Goal: Task Accomplishment & Management: Complete application form

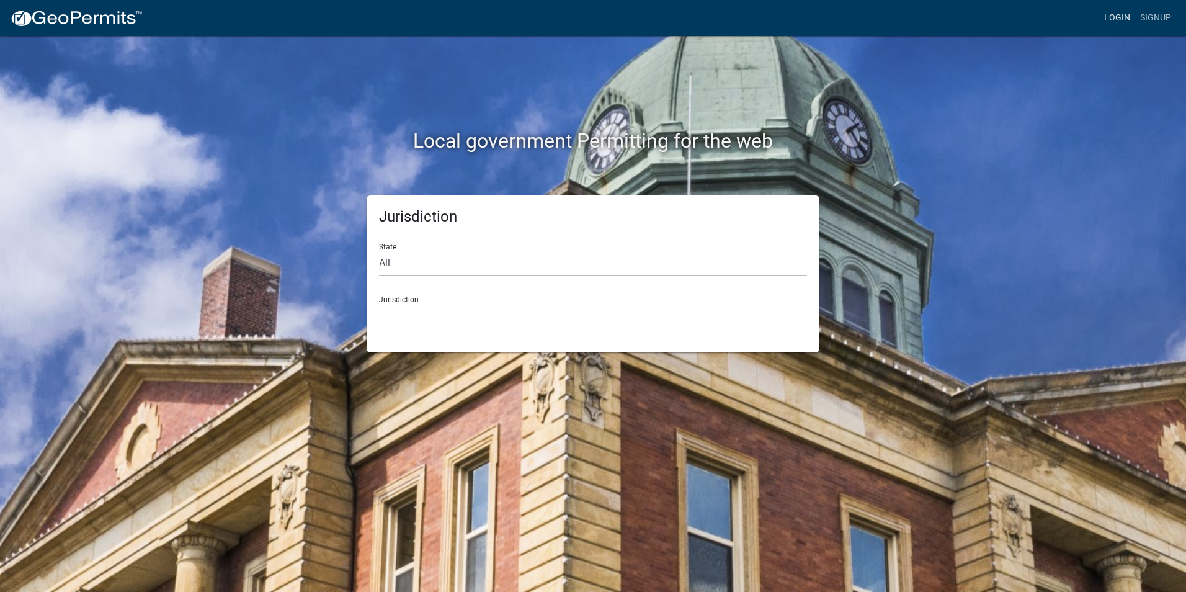
click at [1119, 12] on link "Login" at bounding box center [1118, 18] width 36 height 24
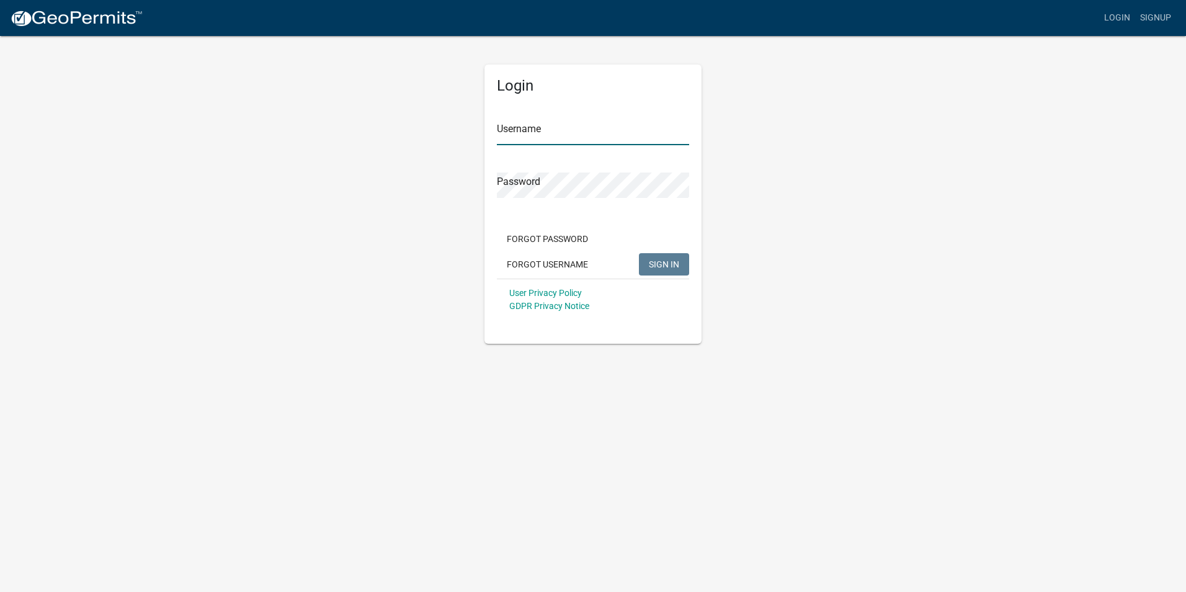
type input "Rockwell2012"
click at [658, 266] on span "SIGN IN" at bounding box center [664, 264] width 30 height 10
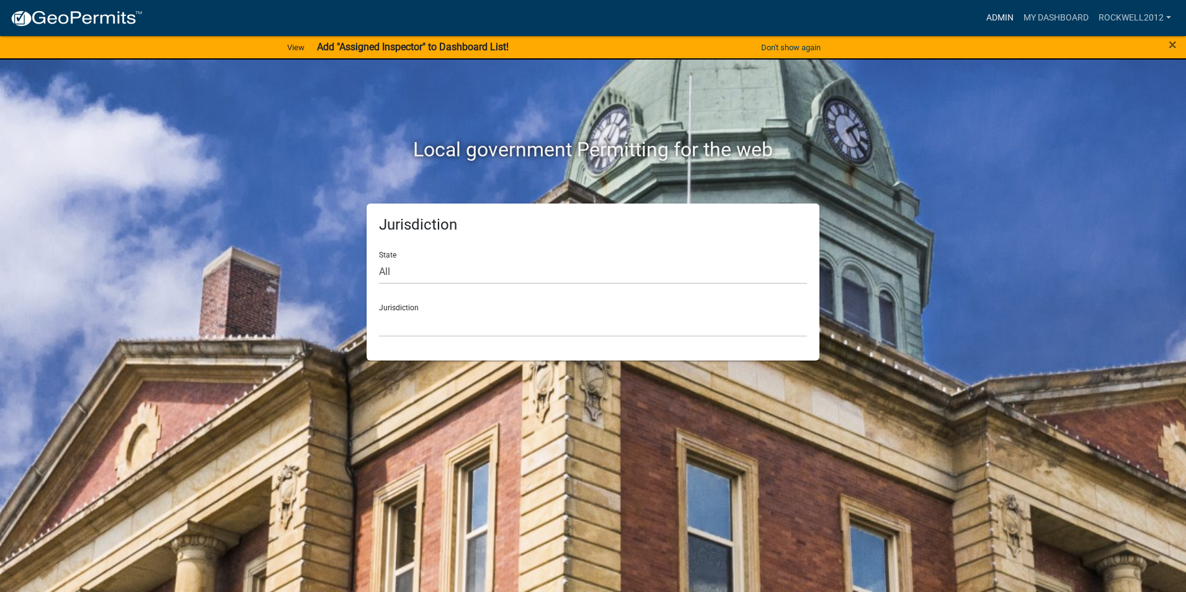
click at [1006, 14] on link "Admin" at bounding box center [1000, 18] width 37 height 24
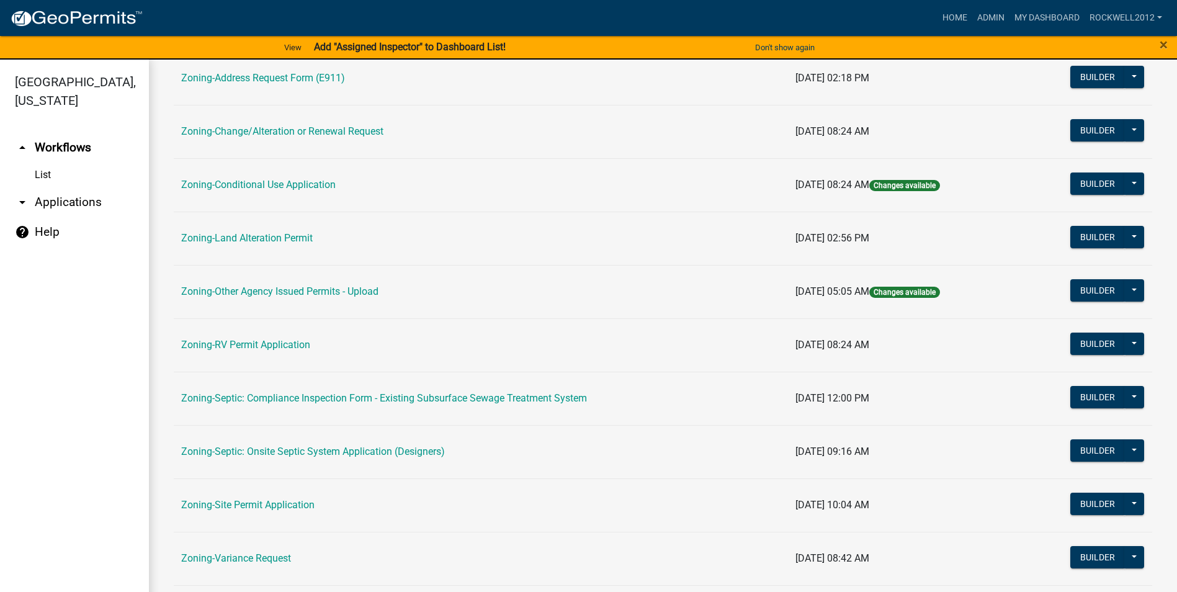
scroll to position [310, 0]
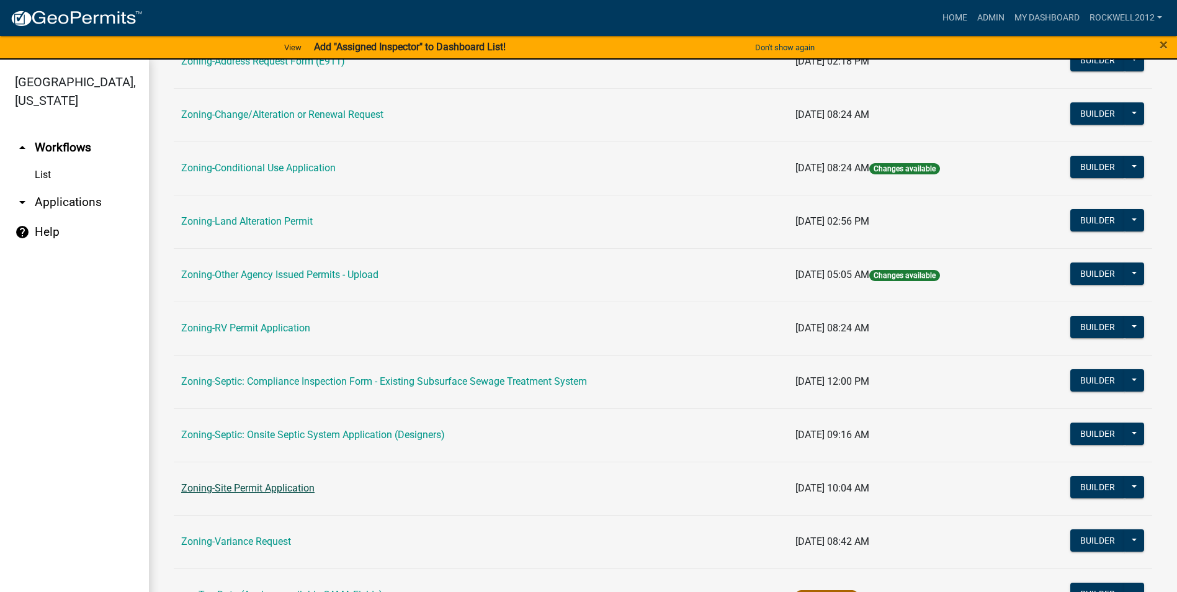
click at [265, 486] on link "Zoning-Site Permit Application" at bounding box center [247, 488] width 133 height 12
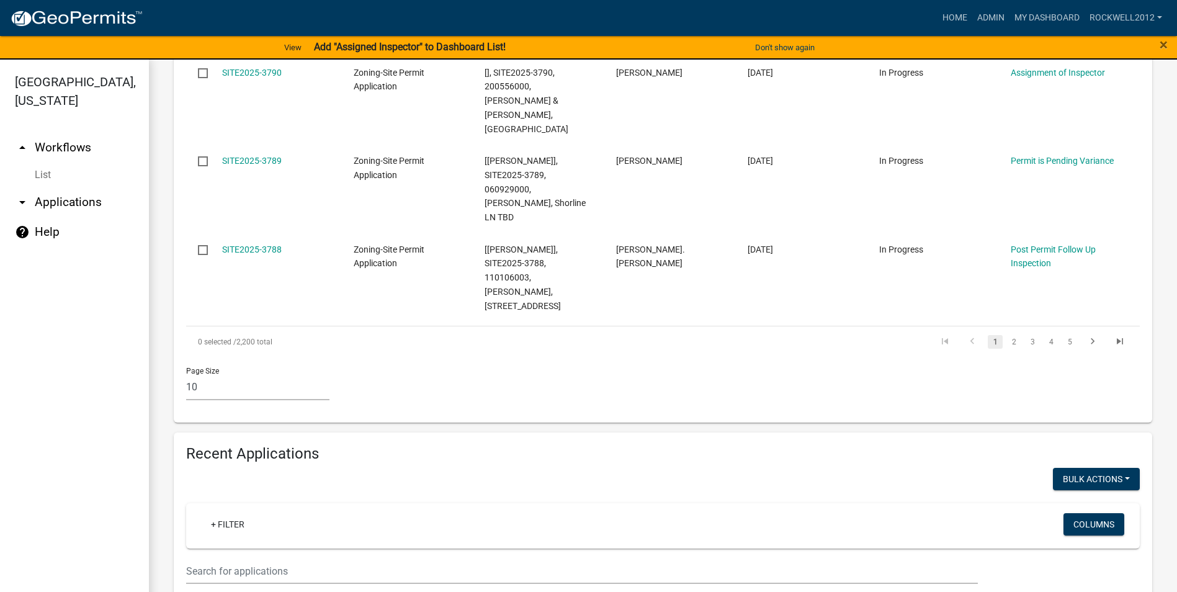
scroll to position [993, 0]
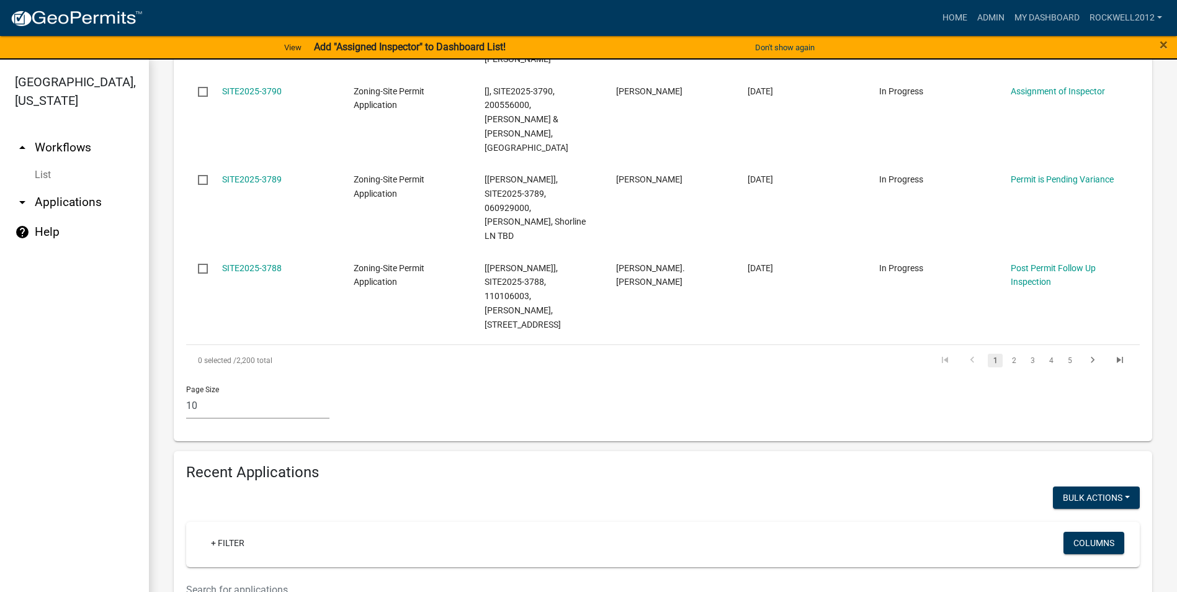
click at [216, 577] on input "text" at bounding box center [582, 589] width 792 height 25
type input "[PERSON_NAME]"
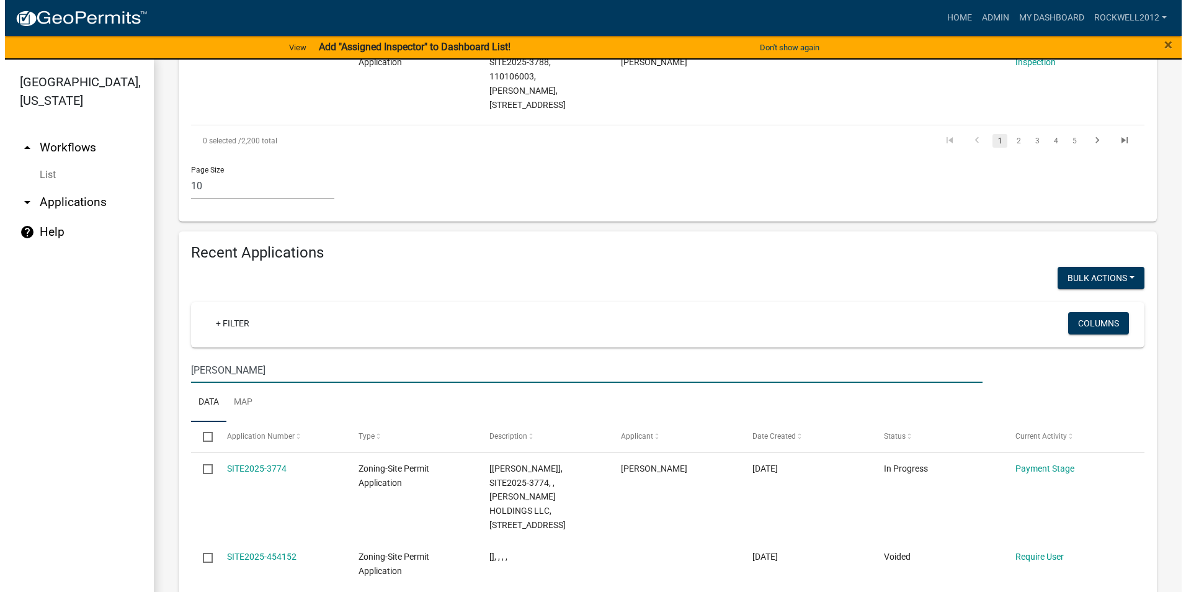
scroll to position [1241, 0]
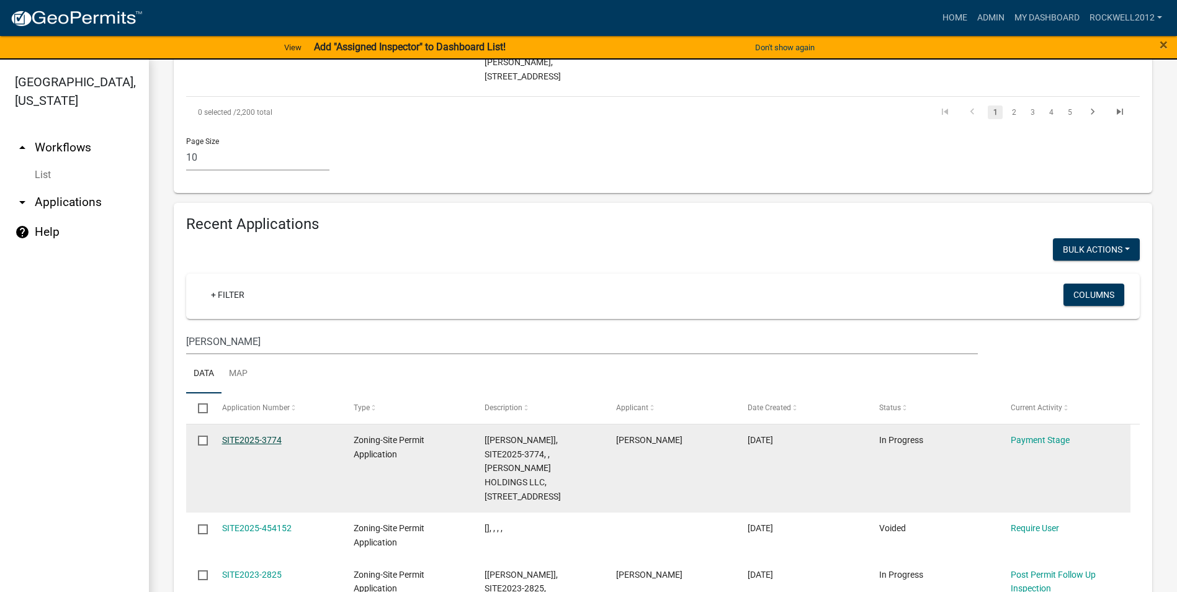
click at [249, 435] on link "SITE2025-3774" at bounding box center [252, 440] width 60 height 10
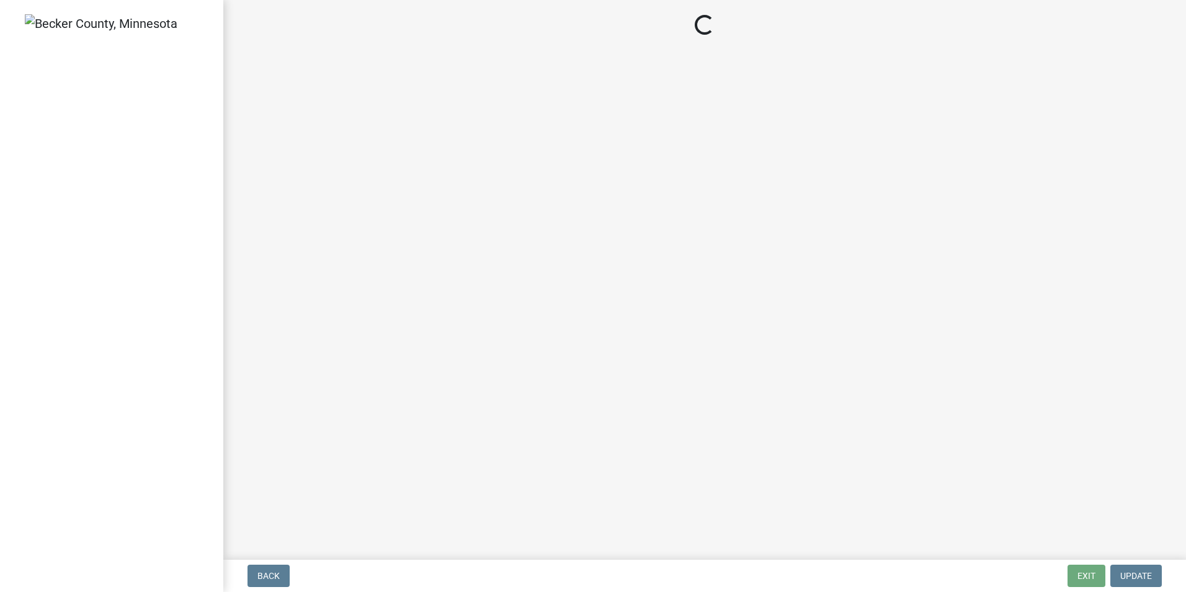
select select "3: 3"
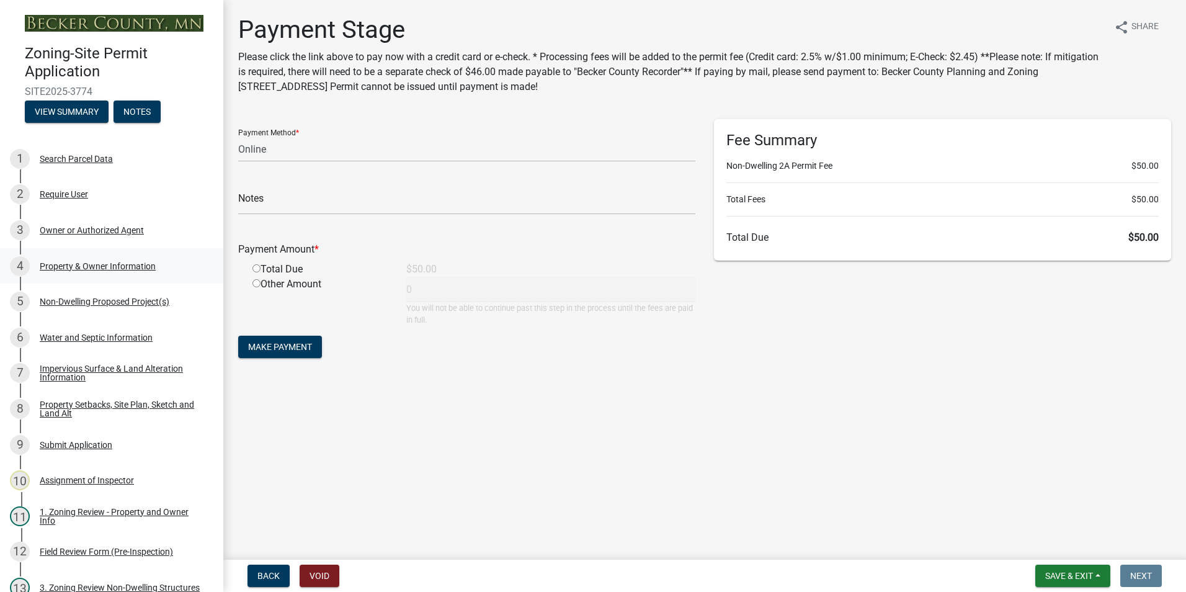
click at [81, 266] on div "Property & Owner Information" at bounding box center [98, 266] width 116 height 9
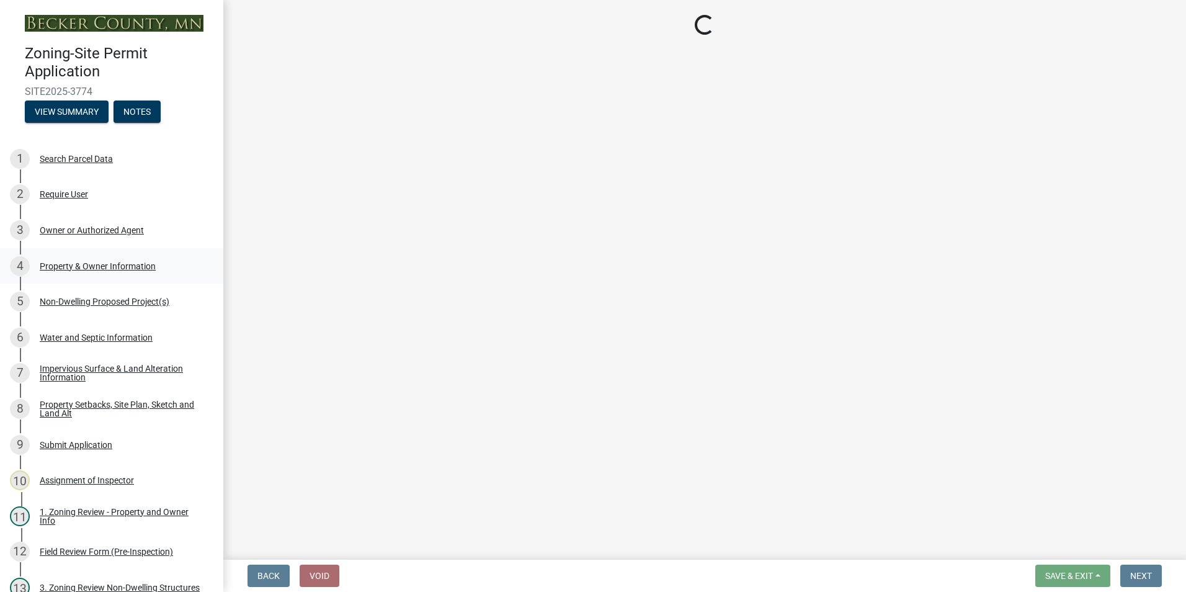
select select "a752e4d6-14bd-4f0f-bfe8-5b67ead45659"
select select "4439e411-f9ac-4451-8e9c-dcab1ac02f4d"
select select "fcf6d223-6c57-4dc5-b63a-a94704169022"
select select "5a5634ed-f11e-4c7b-90e1-096e6cfd17b9"
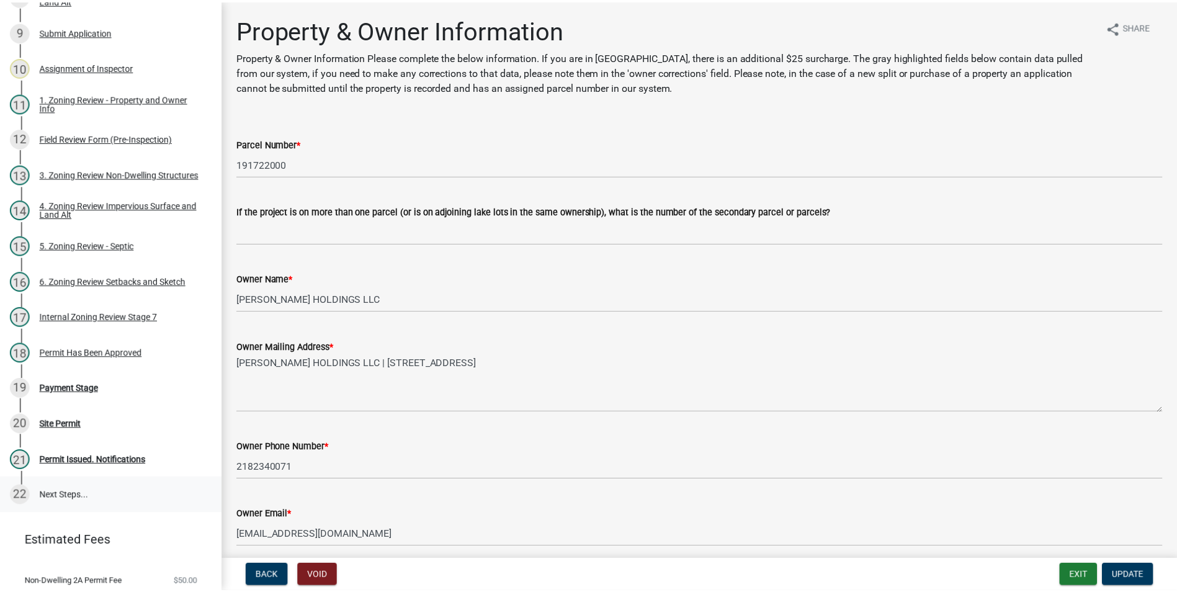
scroll to position [434, 0]
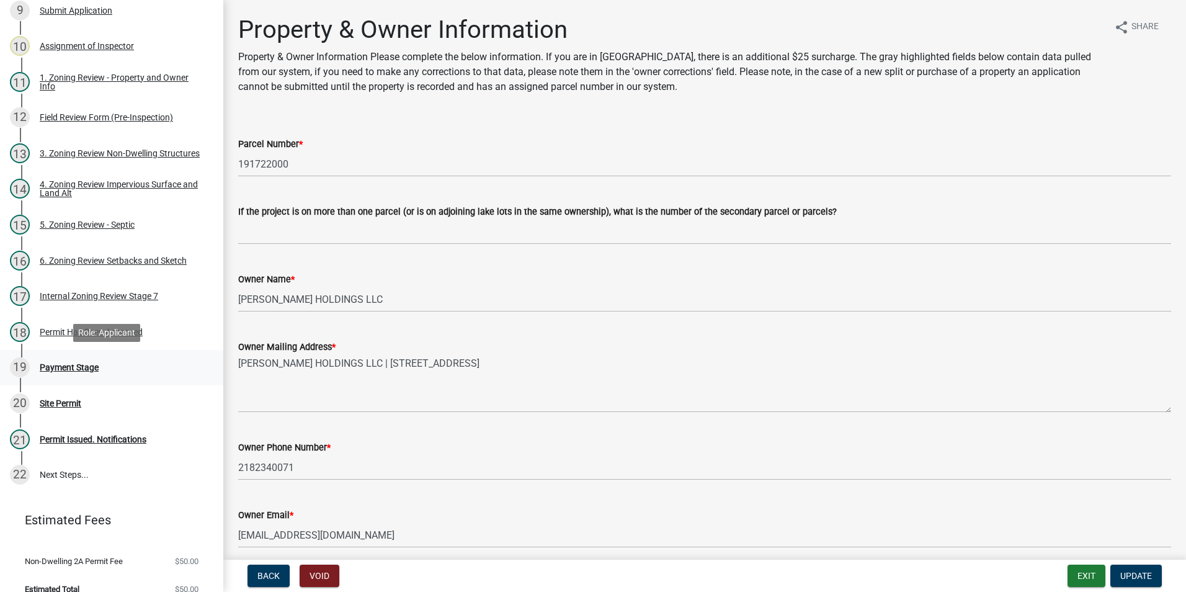
click at [48, 370] on div "Payment Stage" at bounding box center [69, 367] width 59 height 9
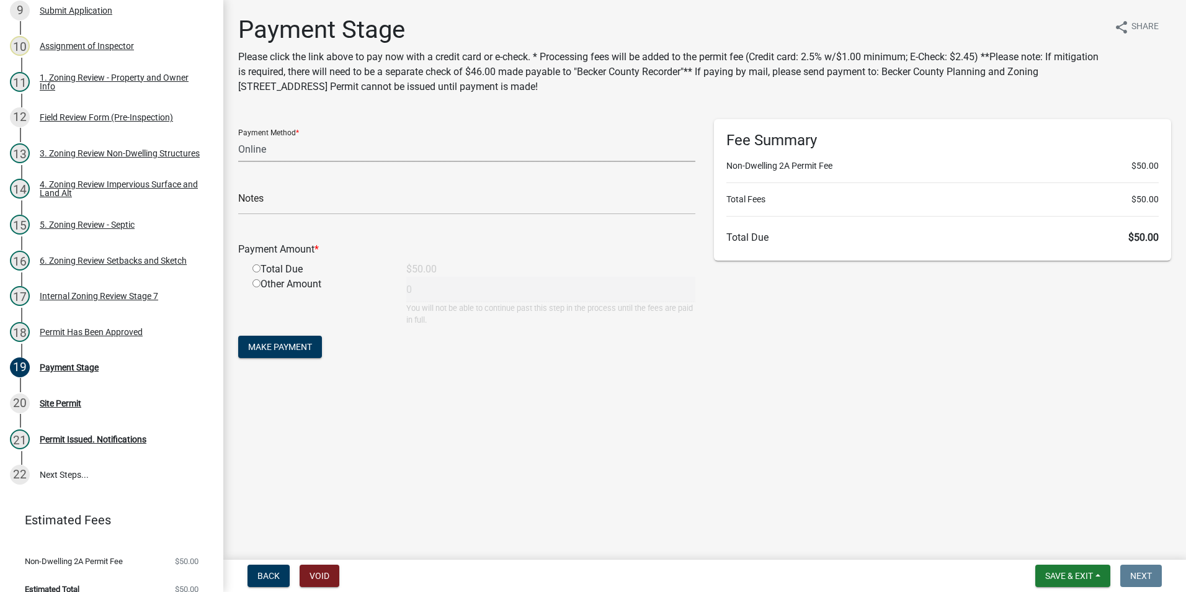
click at [254, 149] on select "Credit Card POS Check Cash Online" at bounding box center [466, 149] width 457 height 25
select select "1: 0"
click at [238, 137] on select "Credit Card POS Check Cash Online" at bounding box center [466, 149] width 457 height 25
click at [292, 195] on input "text" at bounding box center [466, 201] width 457 height 25
type input "3768"
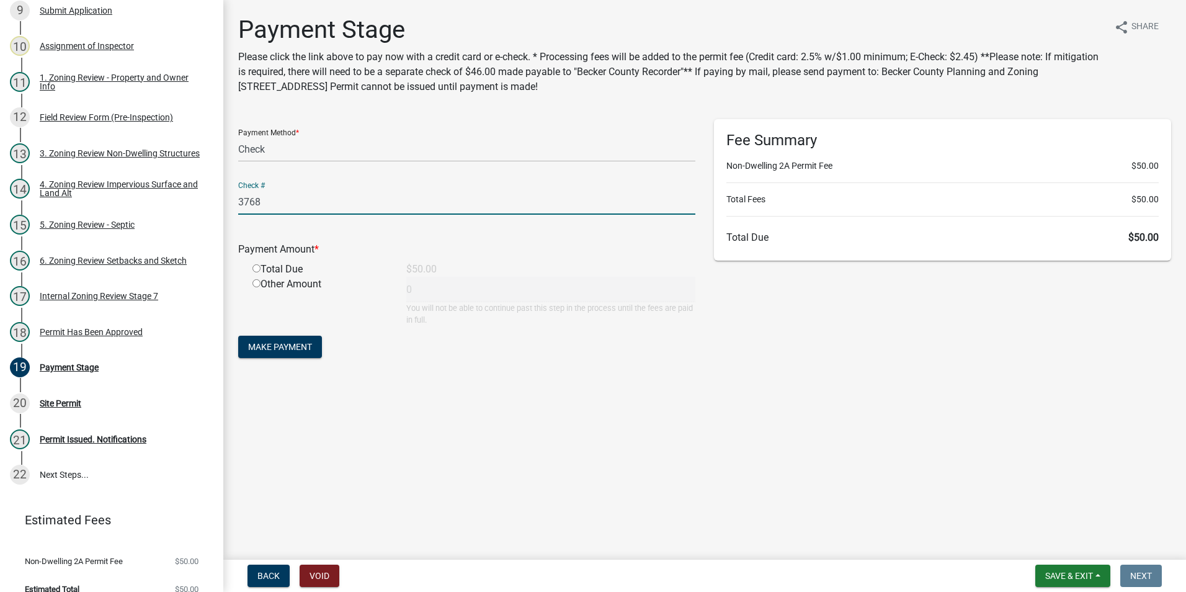
click at [253, 269] on input "radio" at bounding box center [257, 268] width 8 height 8
radio input "true"
type input "50"
click at [285, 344] on span "Make Payment" at bounding box center [280, 347] width 64 height 10
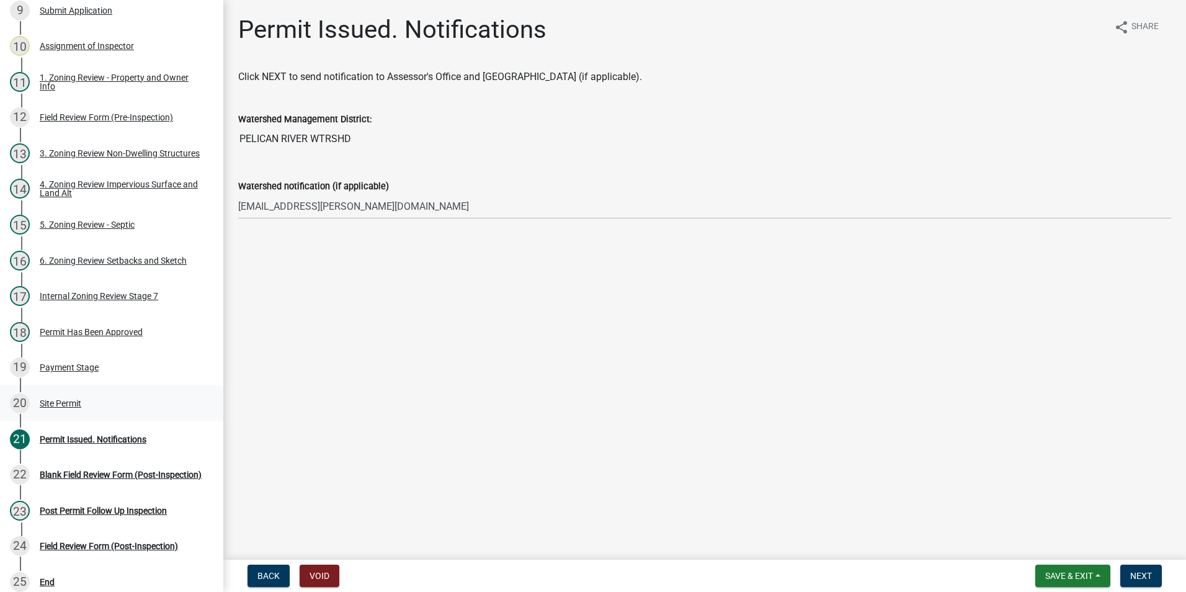
click at [65, 408] on div "Site Permit" at bounding box center [61, 403] width 42 height 9
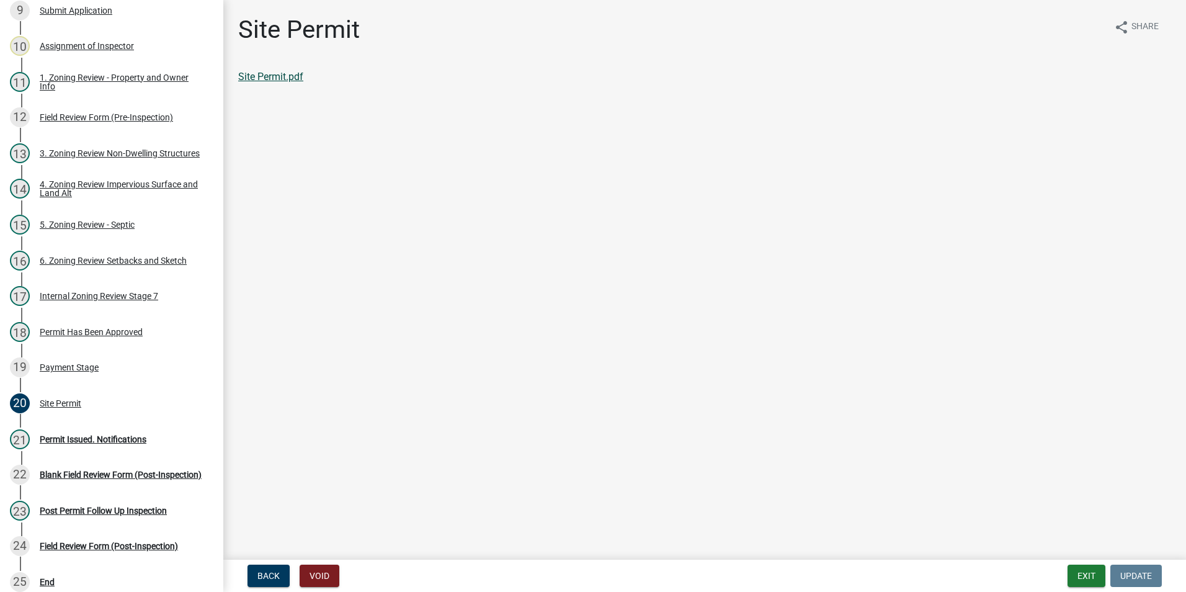
click at [292, 74] on link "Site Permit.pdf" at bounding box center [270, 77] width 65 height 12
click at [82, 440] on div "Permit Issued. Notifications" at bounding box center [93, 439] width 107 height 9
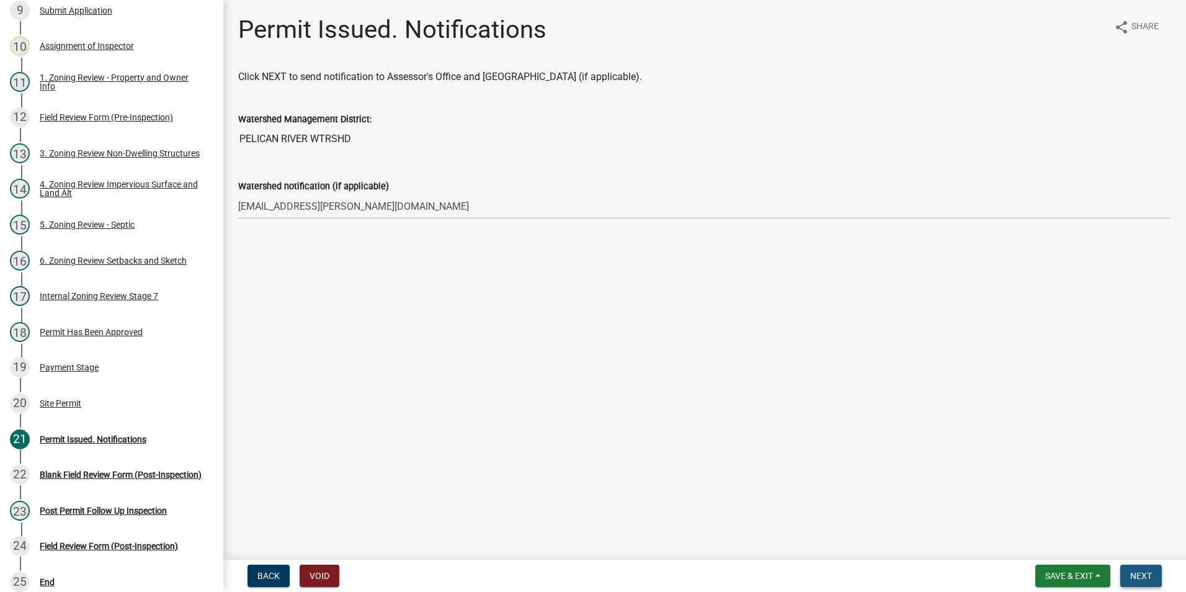
click at [1150, 580] on span "Next" at bounding box center [1142, 576] width 22 height 10
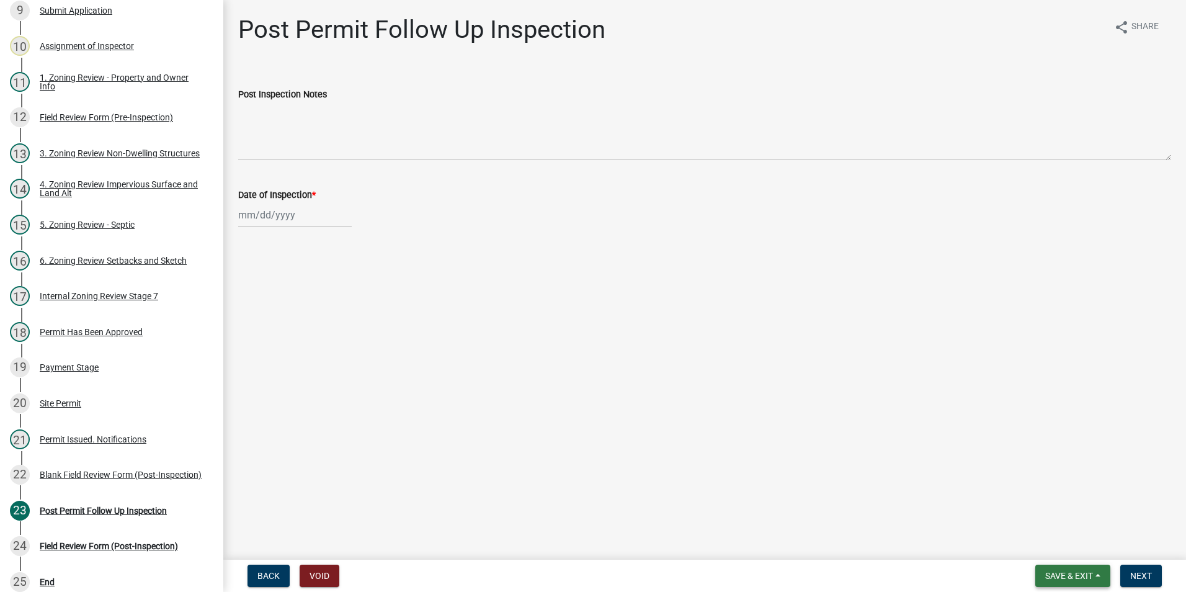
click at [1085, 576] on span "Save & Exit" at bounding box center [1070, 576] width 48 height 10
click at [1051, 542] on button "Save & Exit" at bounding box center [1060, 544] width 99 height 30
